Goal: Check status: Check status

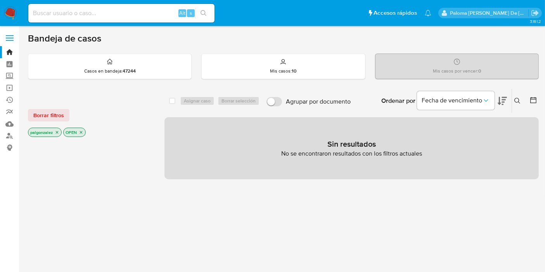
click at [68, 14] on input at bounding box center [121, 13] width 186 height 10
paste input "2629925818"
type input "2629925818"
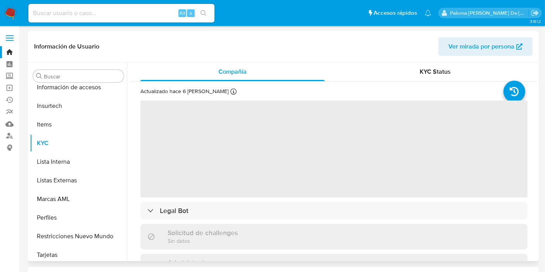
scroll to position [364, 0]
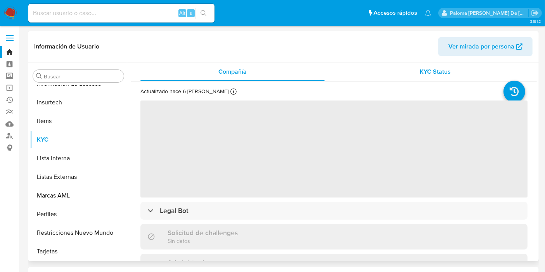
select select "10"
click at [438, 70] on span "KYC Status" at bounding box center [435, 71] width 31 height 9
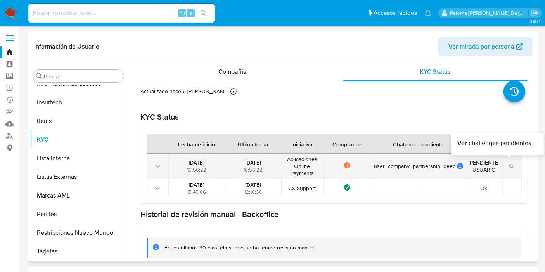
click at [505, 167] on button "button" at bounding box center [511, 165] width 13 height 9
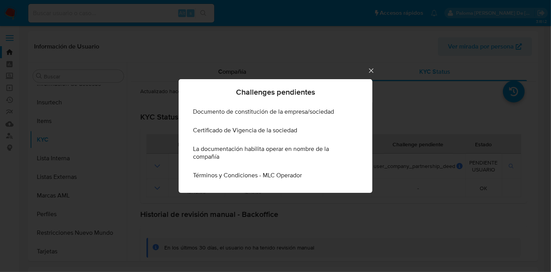
click at [369, 71] on icon "Cerrar" at bounding box center [371, 71] width 8 height 8
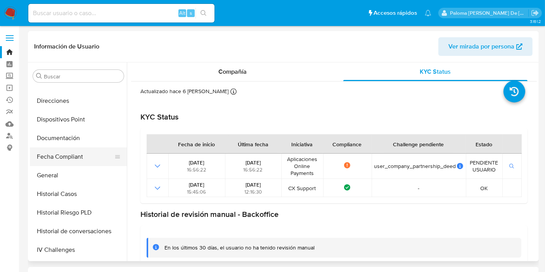
scroll to position [149, 0]
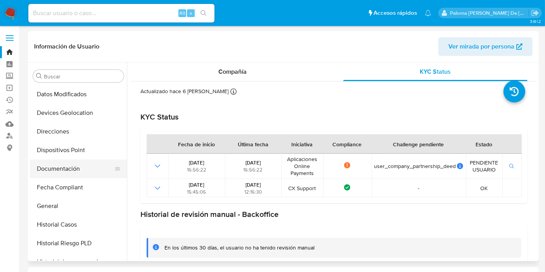
click at [82, 169] on button "Documentación" at bounding box center [75, 168] width 91 height 19
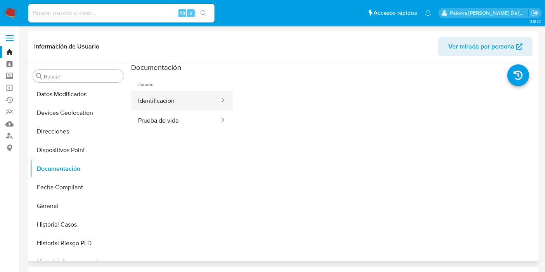
drag, startPoint x: 171, startPoint y: 114, endPoint x: 174, endPoint y: 108, distance: 6.8
click at [172, 114] on button "Prueba de vida" at bounding box center [175, 120] width 89 height 20
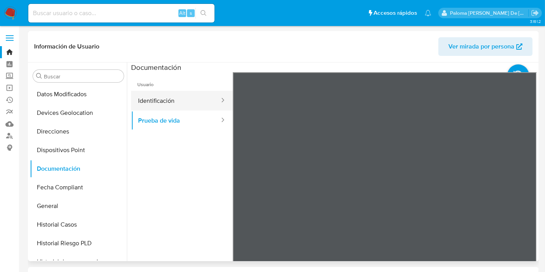
click at [177, 100] on button "Identificación" at bounding box center [175, 101] width 89 height 20
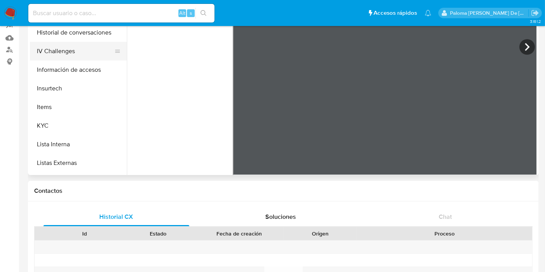
scroll to position [321, 0]
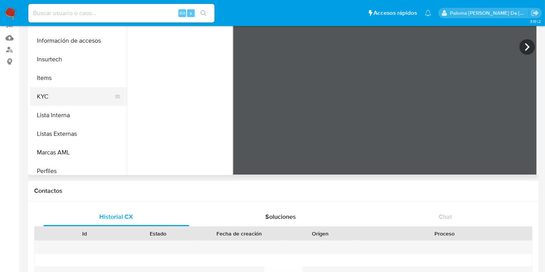
drag, startPoint x: 64, startPoint y: 95, endPoint x: 73, endPoint y: 93, distance: 9.0
click at [64, 93] on button "KYC" at bounding box center [75, 96] width 91 height 19
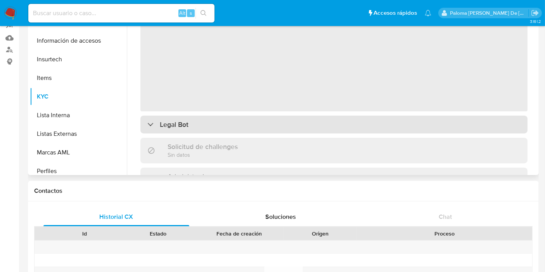
click at [266, 122] on div "Legal Bot" at bounding box center [333, 125] width 387 height 18
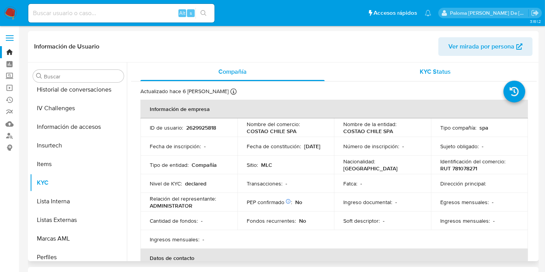
click at [446, 69] on span "KYC Status" at bounding box center [435, 71] width 31 height 9
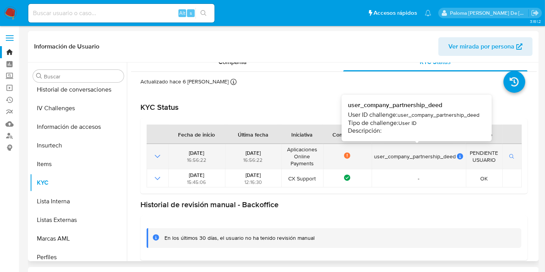
scroll to position [15, 0]
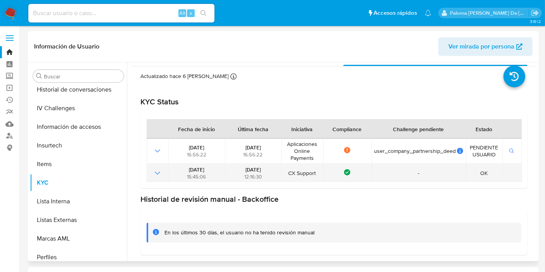
click at [157, 174] on icon "Mostrar operación" at bounding box center [157, 172] width 9 height 9
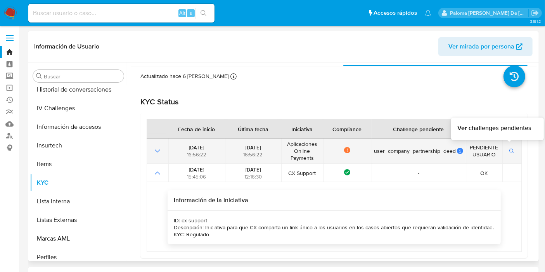
click at [509, 150] on icon "button" at bounding box center [511, 150] width 5 height 5
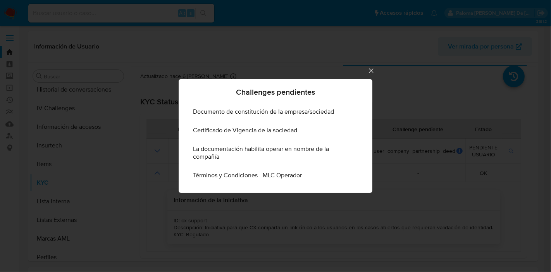
click at [373, 70] on icon "Cerrar" at bounding box center [371, 71] width 8 height 8
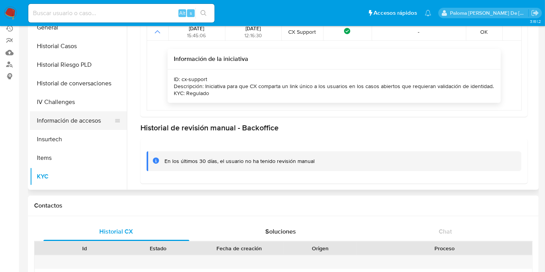
scroll to position [192, 0]
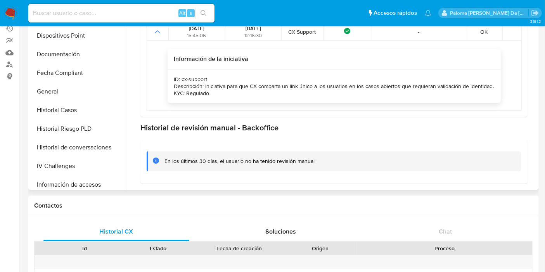
drag, startPoint x: 67, startPoint y: 71, endPoint x: 129, endPoint y: 75, distance: 62.5
click at [67, 71] on button "Fecha Compliant" at bounding box center [78, 73] width 97 height 19
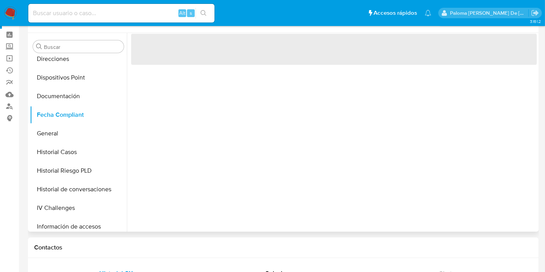
scroll to position [0, 0]
